Goal: Use online tool/utility: Use online tool/utility

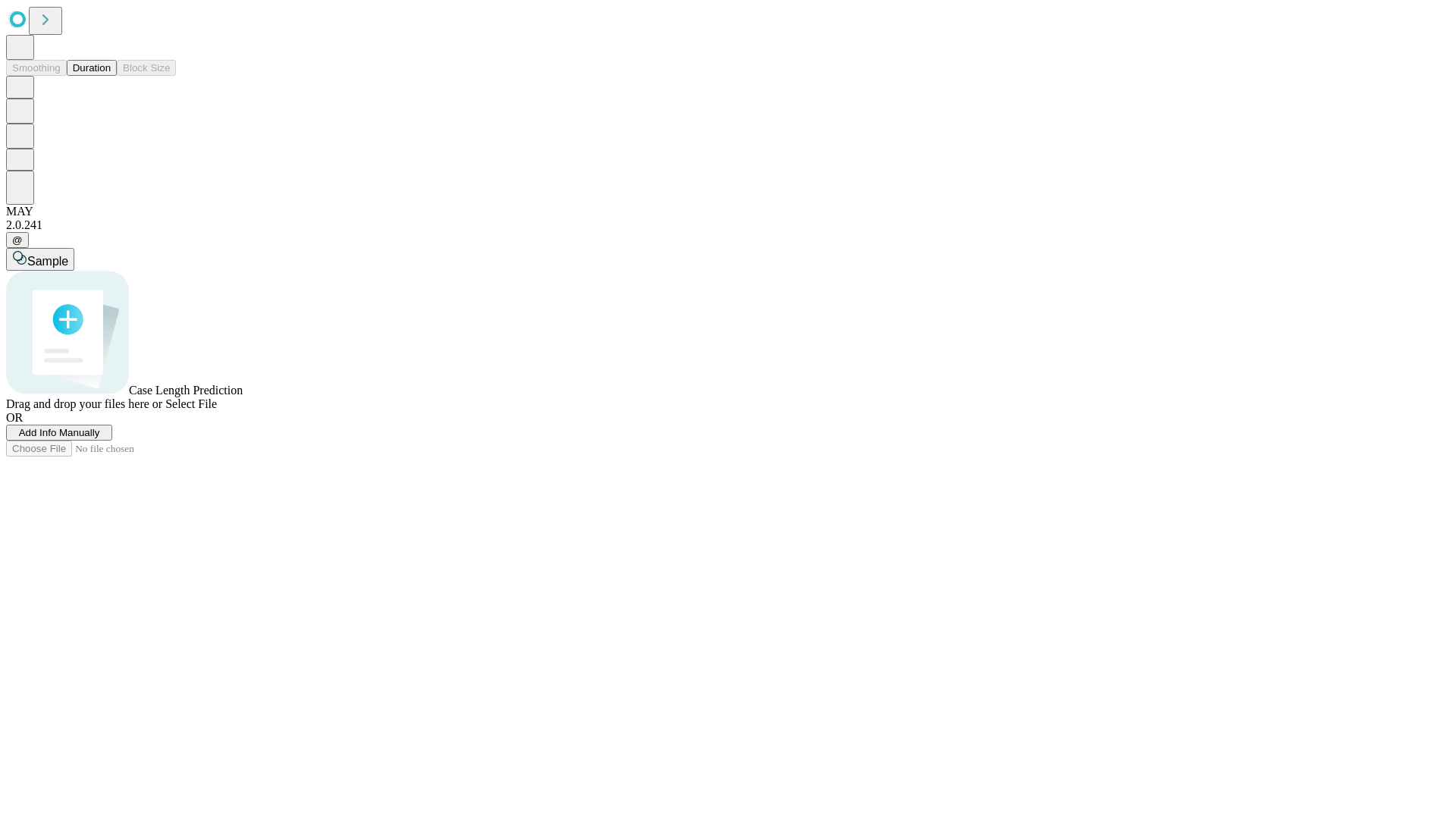
click at [111, 76] on button "Duration" at bounding box center [91, 67] width 50 height 16
click at [217, 411] on span "Select File" at bounding box center [190, 404] width 51 height 13
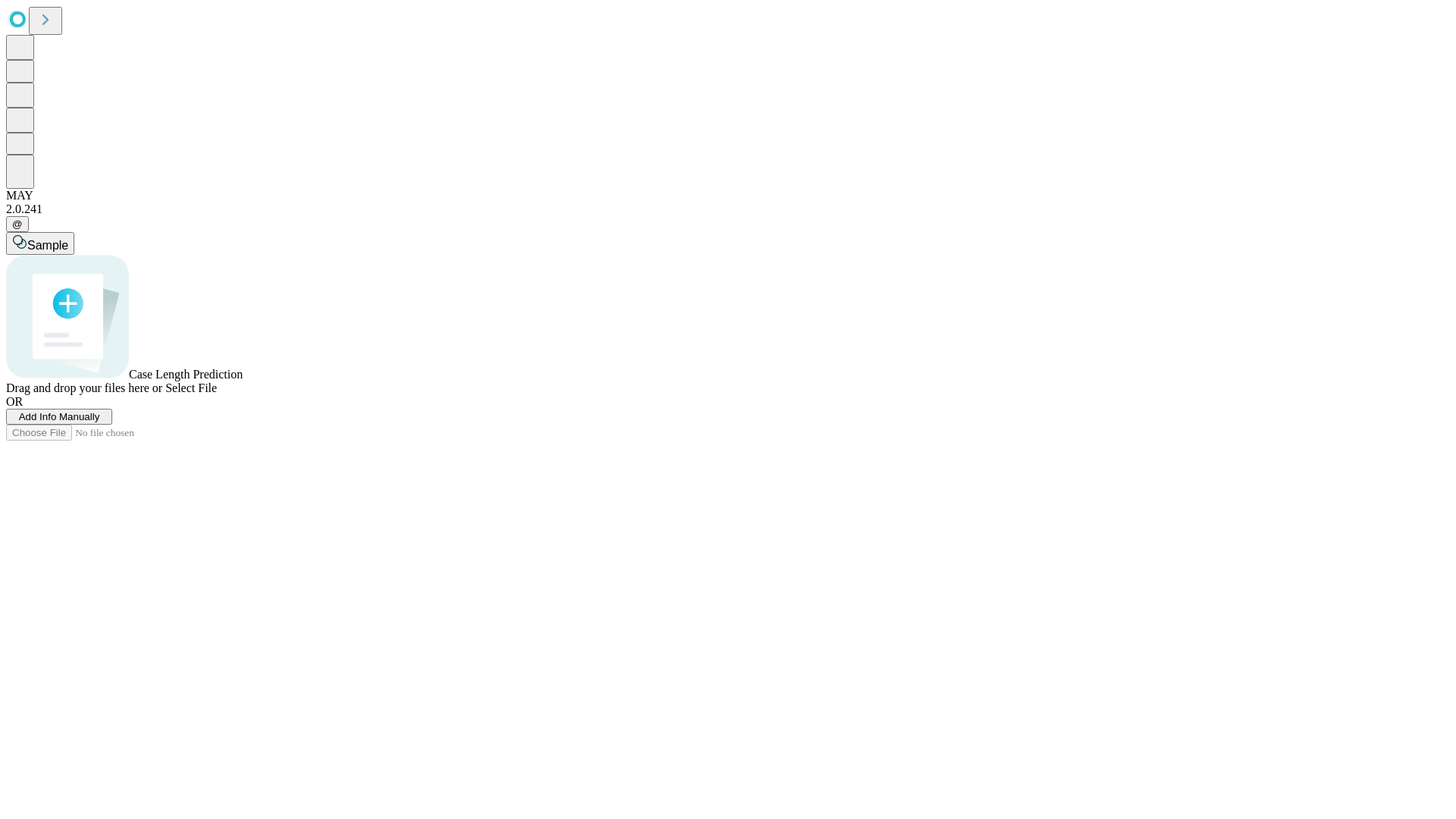
click at [217, 395] on span "Select File" at bounding box center [190, 388] width 51 height 13
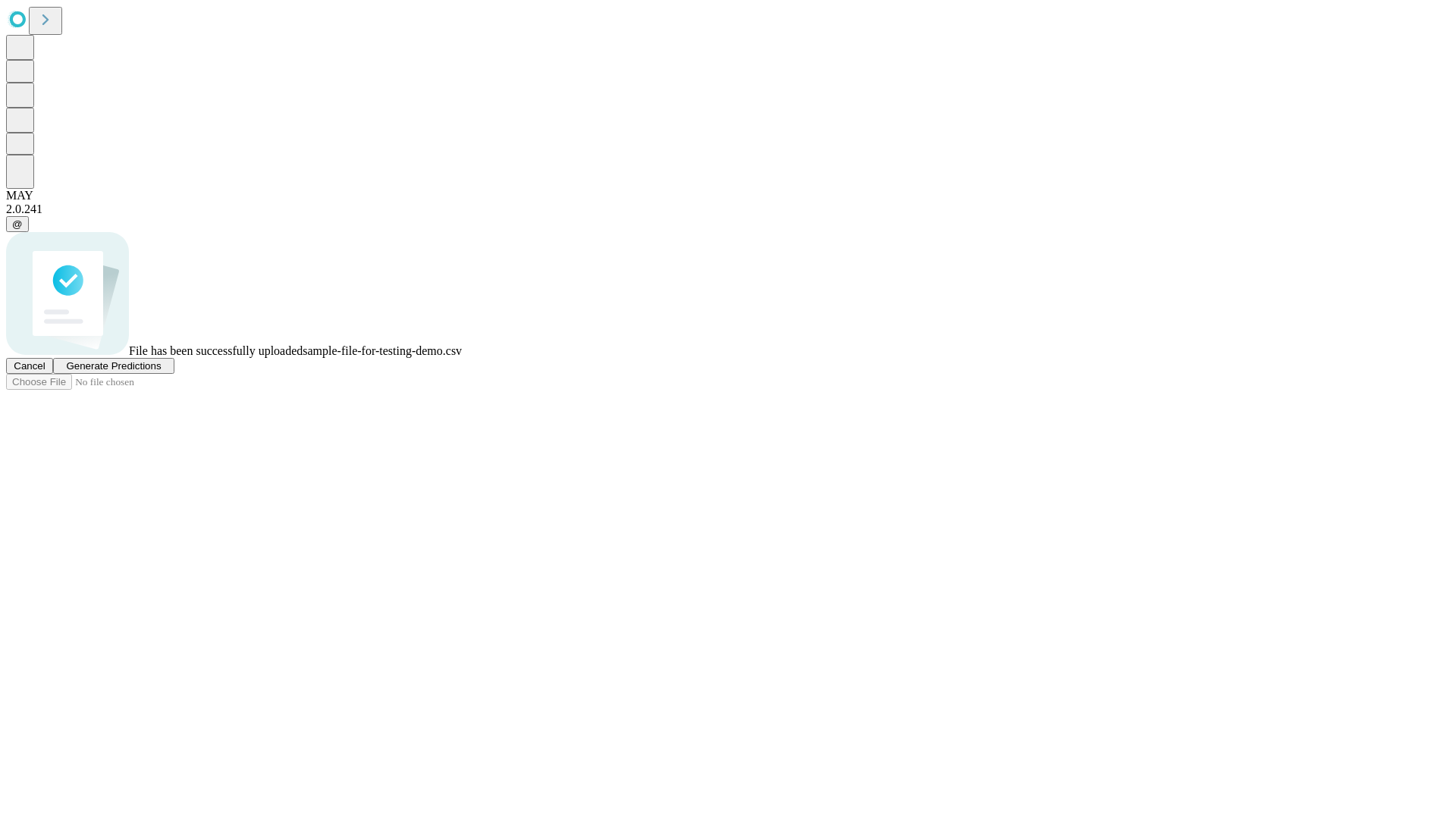
click at [161, 372] on span "Generate Predictions" at bounding box center [113, 366] width 95 height 11
